Goal: Task Accomplishment & Management: Complete application form

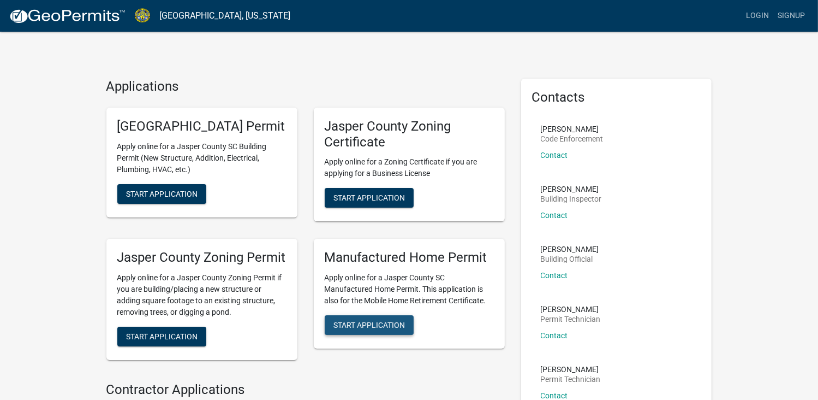
click at [377, 329] on span "Start Application" at bounding box center [370, 324] width 72 height 9
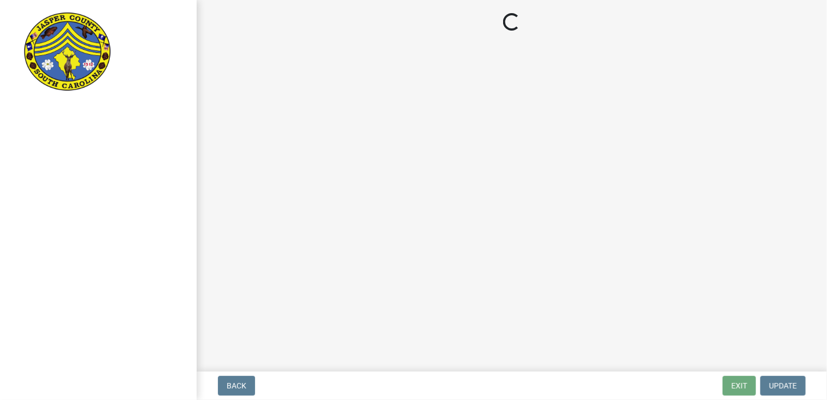
drag, startPoint x: 822, startPoint y: 116, endPoint x: 822, endPoint y: 138, distance: 21.8
click at [818, 138] on html "Internet Explorer does NOT work with GeoPermits. Get a new browser for more sec…" at bounding box center [413, 200] width 827 height 400
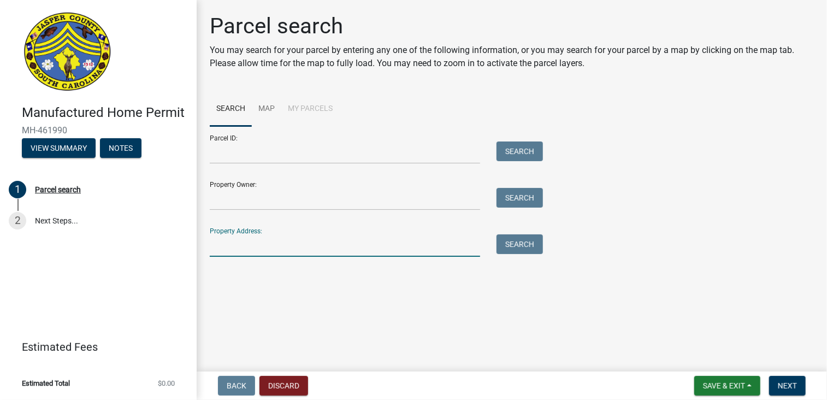
click at [227, 244] on input "Property Address:" at bounding box center [345, 245] width 270 height 22
type input "[STREET_ADDRESS]"
click at [530, 238] on button "Search" at bounding box center [519, 244] width 46 height 20
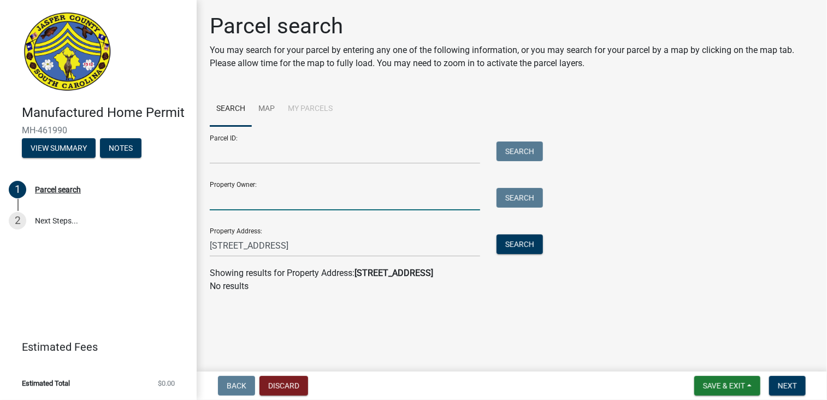
click at [227, 203] on input "Property Owner:" at bounding box center [345, 199] width 270 height 22
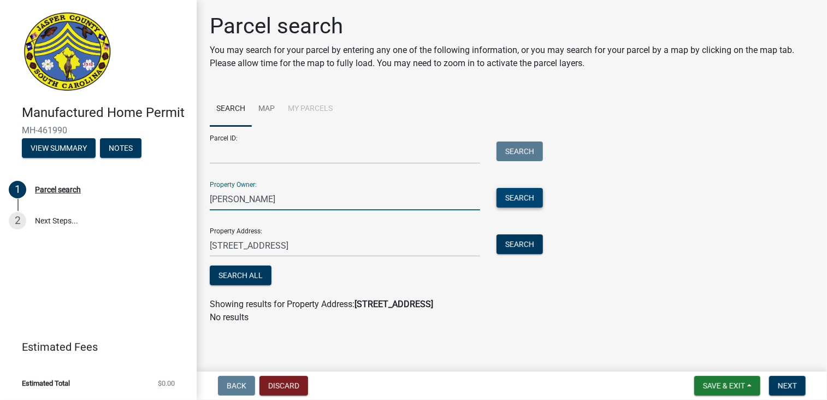
click at [524, 191] on button "Search" at bounding box center [519, 198] width 46 height 20
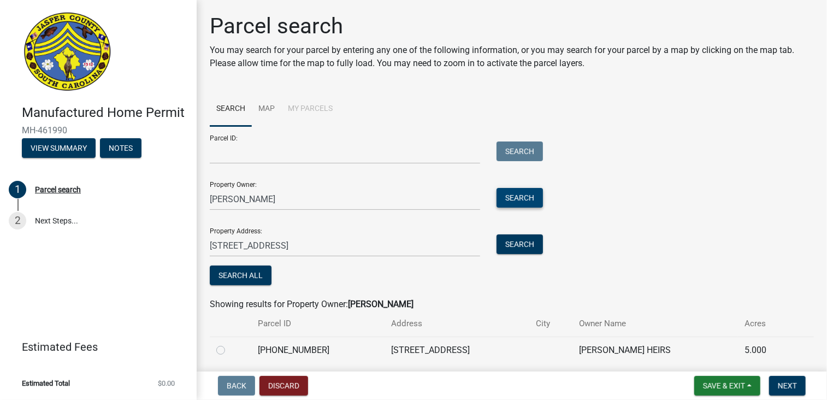
scroll to position [39, 0]
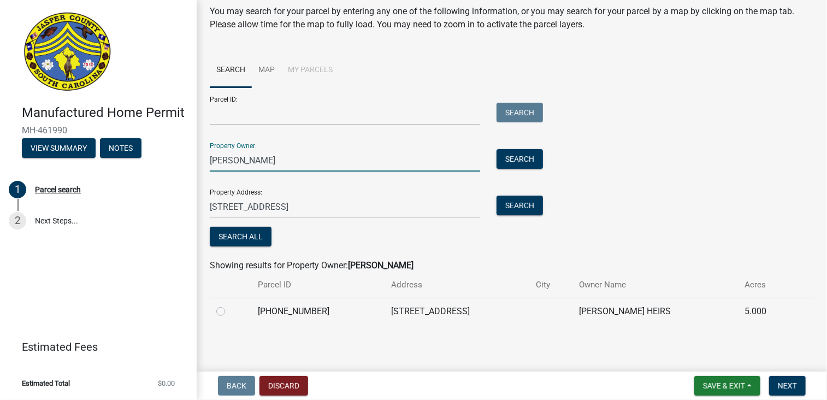
click at [257, 164] on input "[PERSON_NAME]" at bounding box center [345, 160] width 270 height 22
type input "k"
click at [529, 160] on button "Search" at bounding box center [519, 159] width 46 height 20
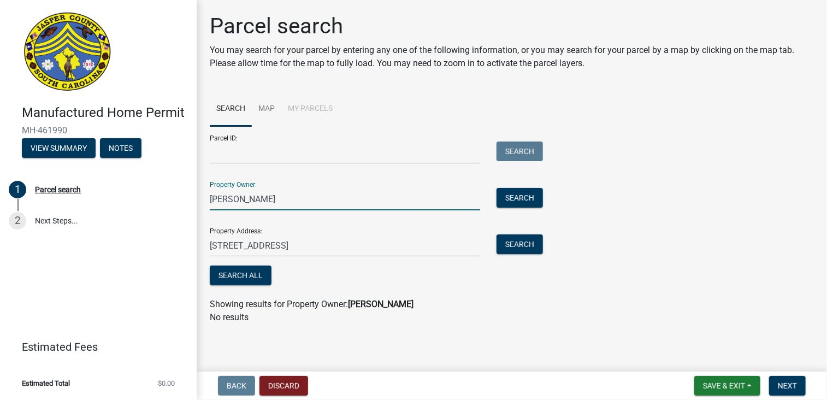
click at [264, 198] on input "[PERSON_NAME]" at bounding box center [345, 199] width 270 height 22
type input "p"
click at [508, 205] on button "Search" at bounding box center [519, 198] width 46 height 20
drag, startPoint x: 246, startPoint y: 200, endPoint x: 259, endPoint y: 196, distance: 13.1
click at [259, 196] on input "[PERSON_NAME]" at bounding box center [345, 199] width 270 height 22
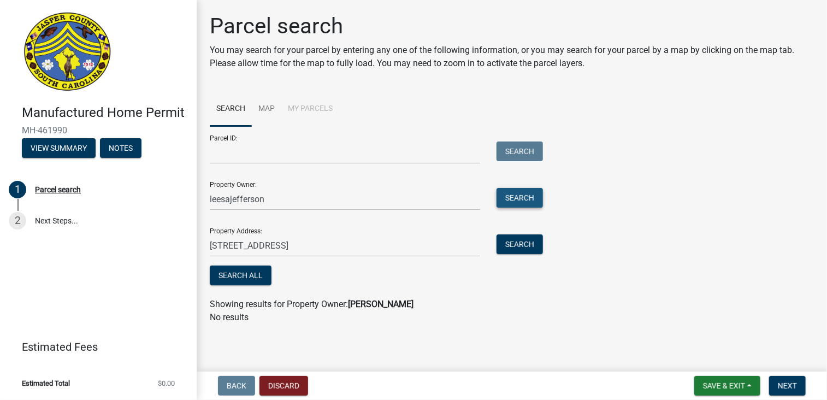
click at [530, 198] on button "Search" at bounding box center [519, 198] width 46 height 20
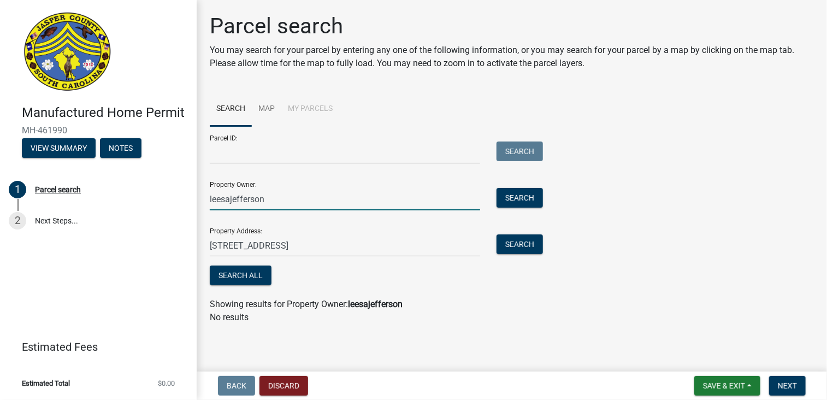
click at [277, 202] on input "leesajefferson" at bounding box center [345, 199] width 270 height 22
type input "l"
type input "[PERSON_NAME]"
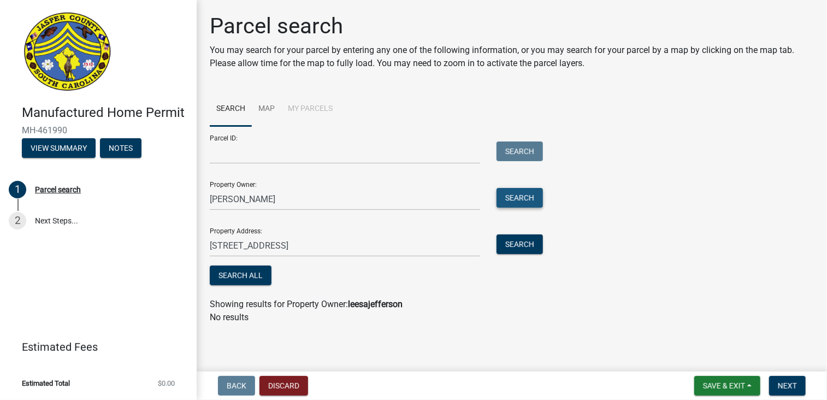
click at [512, 206] on button "Search" at bounding box center [519, 198] width 46 height 20
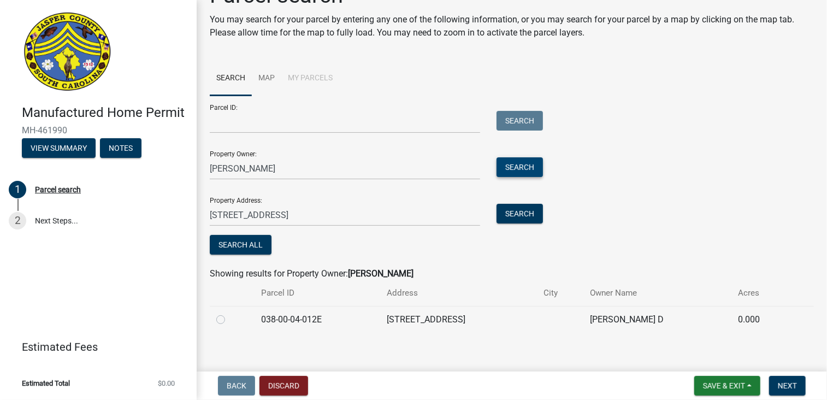
scroll to position [39, 0]
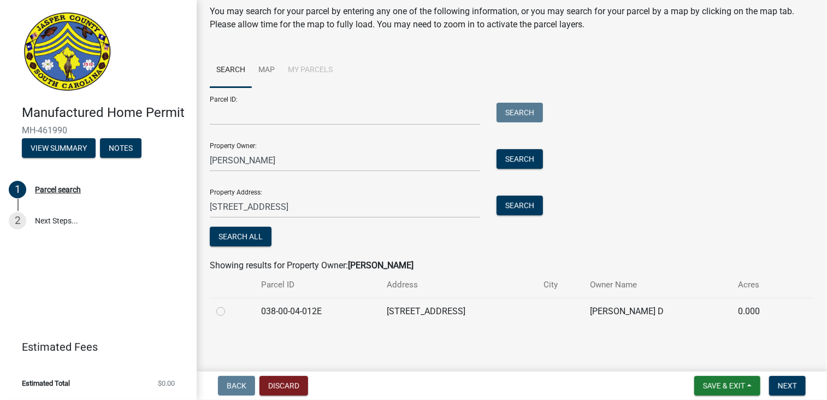
click at [229, 305] on label at bounding box center [229, 305] width 0 height 0
click at [229, 311] on input "radio" at bounding box center [232, 308] width 7 height 7
radio input "true"
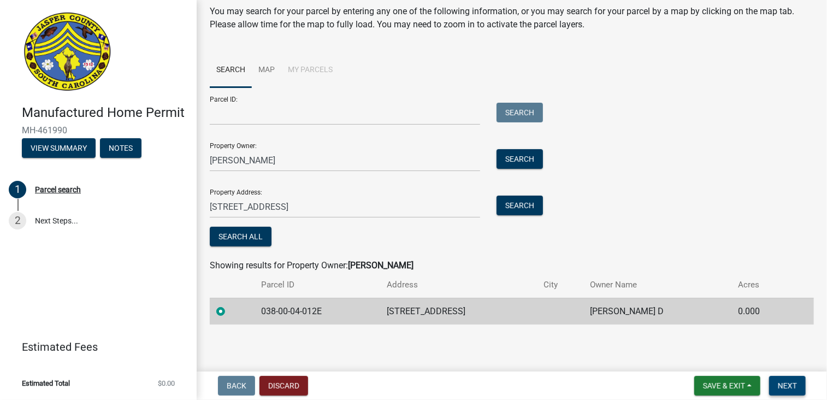
click at [794, 382] on span "Next" at bounding box center [786, 385] width 19 height 9
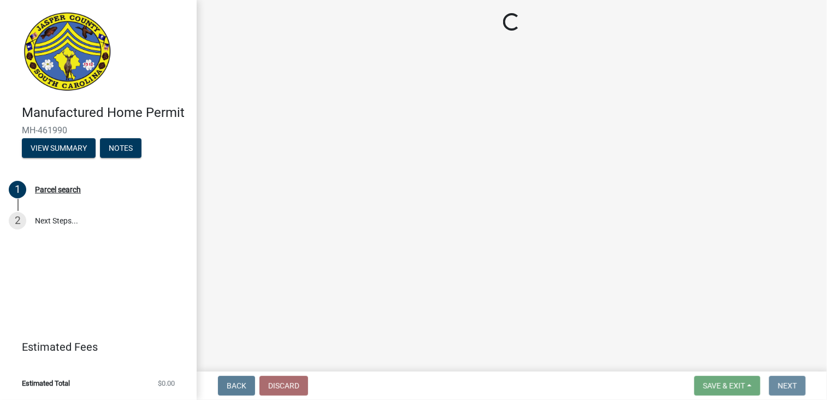
scroll to position [0, 0]
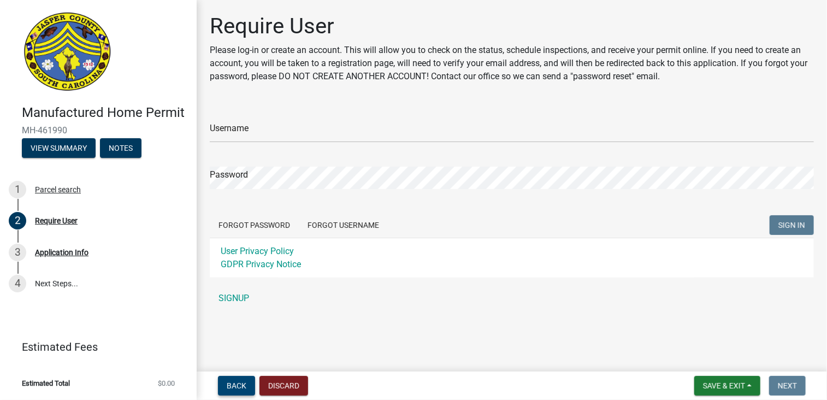
click at [240, 381] on span "Back" at bounding box center [237, 385] width 20 height 9
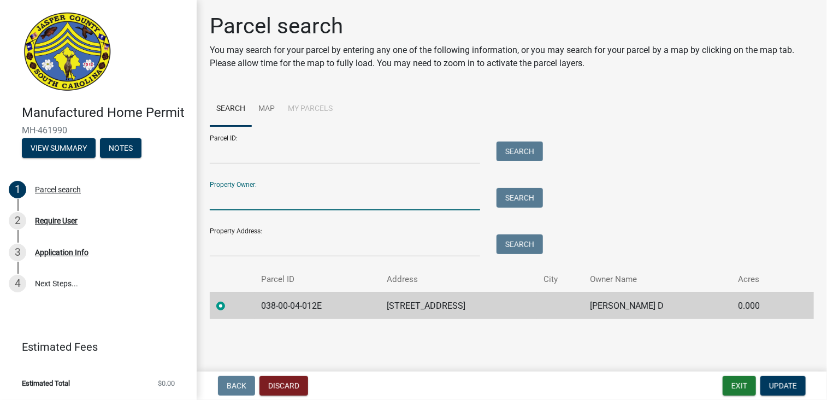
click at [230, 204] on input "Property Owner:" at bounding box center [345, 199] width 270 height 22
click at [519, 193] on button "Search" at bounding box center [519, 198] width 46 height 20
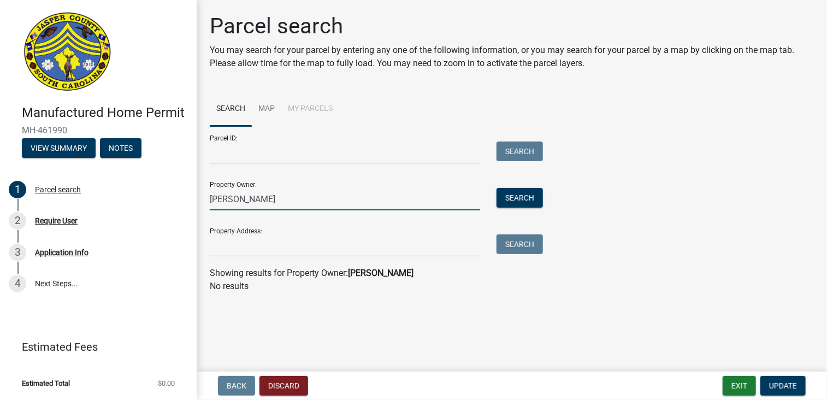
click at [286, 201] on input "[PERSON_NAME]" at bounding box center [345, 199] width 270 height 22
type input "s"
click at [502, 198] on button "Search" at bounding box center [519, 198] width 46 height 20
click at [288, 205] on input "[PERSON_NAME]" at bounding box center [345, 199] width 270 height 22
click at [527, 197] on button "Search" at bounding box center [519, 198] width 46 height 20
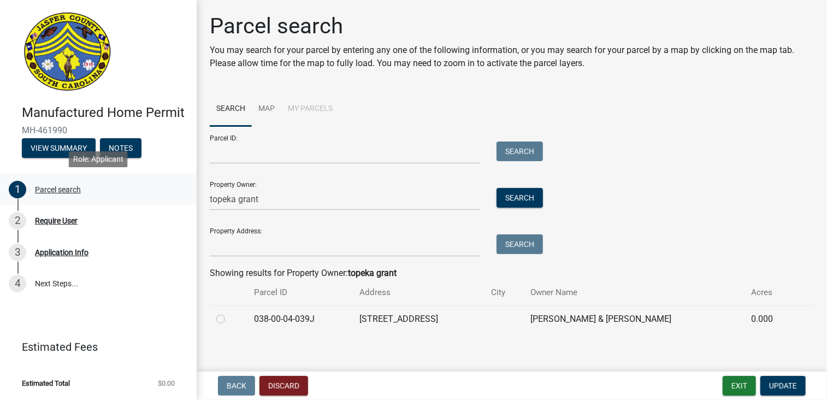
click at [64, 189] on div "Parcel search" at bounding box center [58, 190] width 46 height 8
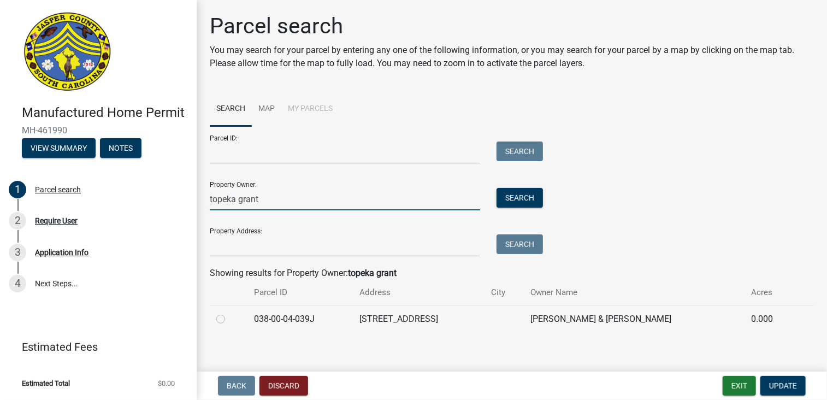
click at [269, 201] on input "topeka grant" at bounding box center [345, 199] width 270 height 22
type input "t"
type input "l"
click at [527, 198] on button "Search" at bounding box center [519, 198] width 46 height 20
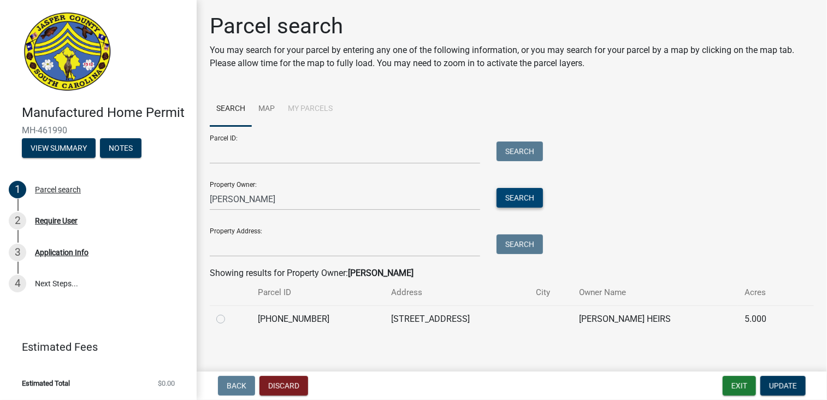
scroll to position [7, 0]
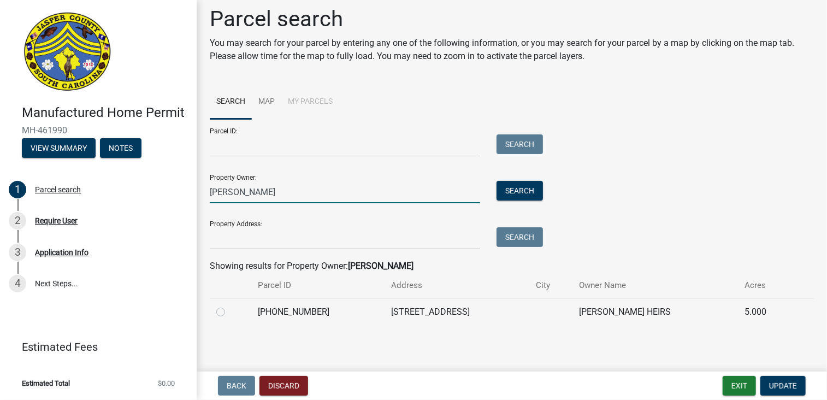
click at [259, 194] on input "[PERSON_NAME]" at bounding box center [345, 192] width 270 height 22
type input "ka"
